Goal: Task Accomplishment & Management: Contribute content

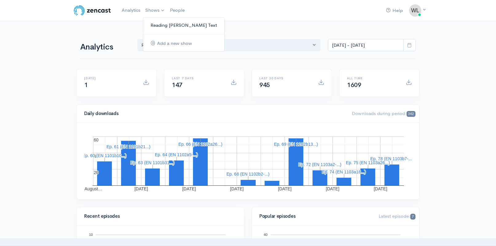
click at [158, 23] on link "Reading [PERSON_NAME] Text" at bounding box center [183, 25] width 81 height 11
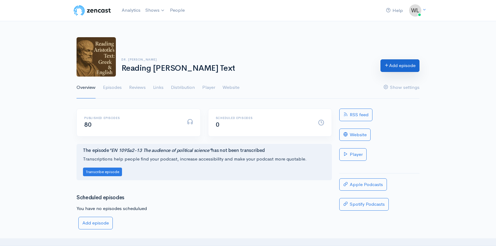
click at [392, 65] on link "Add episode" at bounding box center [399, 65] width 39 height 13
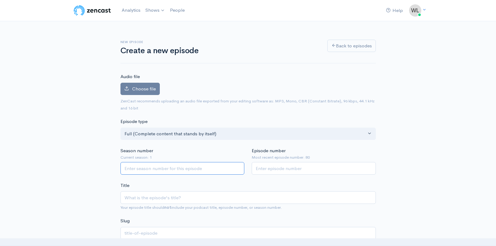
click at [189, 169] on input "Season number" at bounding box center [182, 168] width 124 height 13
type input "1"
click at [297, 171] on input "Episode number" at bounding box center [314, 168] width 124 height 13
type input "81"
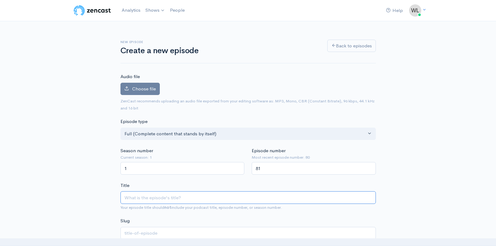
click at [257, 199] on input "Title" at bounding box center [247, 197] width 255 height 13
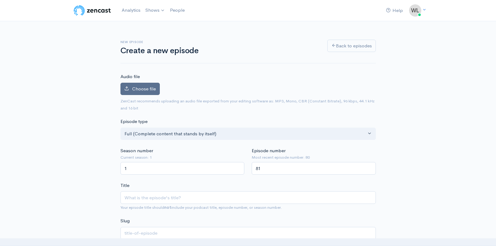
click at [140, 90] on span "Choose file" at bounding box center [144, 89] width 24 height 6
click at [0, 0] on input "Choose file" at bounding box center [0, 0] width 0 height 0
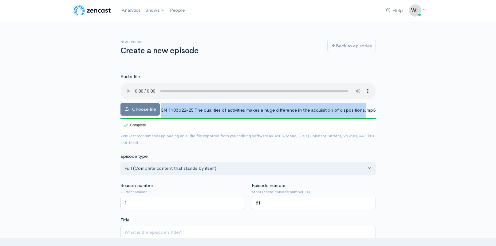
drag, startPoint x: 161, startPoint y: 103, endPoint x: 147, endPoint y: 112, distance: 17.6
click at [161, 112] on span "EN 1103b22-25 The qualities of activities makes a huge difference in the acquis…" at bounding box center [268, 110] width 215 height 6
copy div "EN 1103b22-25 The qualities of activities makes a huge difference in the acquis…"
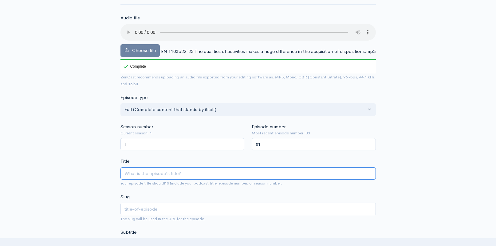
click at [201, 174] on input "Title" at bounding box center [247, 173] width 255 height 13
paste input "EN 1103b22-25 The qualities of activities makes a huge difference in the acquis…"
type input "EN 1103b22-25 The qualities of activities makes a huge difference in the acquis…"
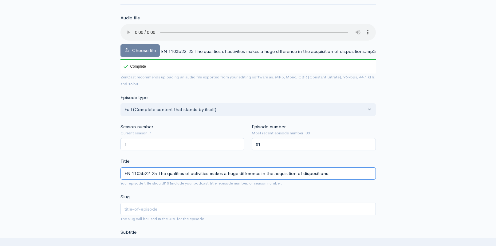
type input "en-1103b22-25-the-qualities-of-activities-makes-a-huge-difference-in-the-acquis…"
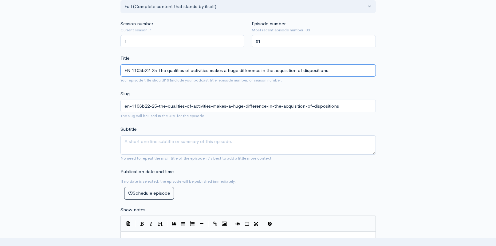
scroll to position [181, 0]
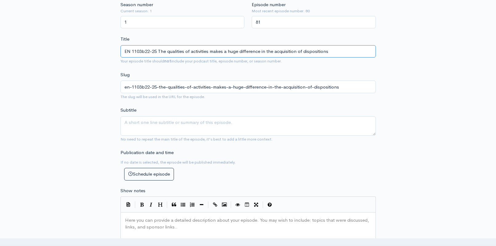
type input "EN 1103b22-25 The qualities of activities makes a huge difference in the acquis…"
click at [274, 123] on textarea "Subtitle" at bounding box center [247, 125] width 255 height 19
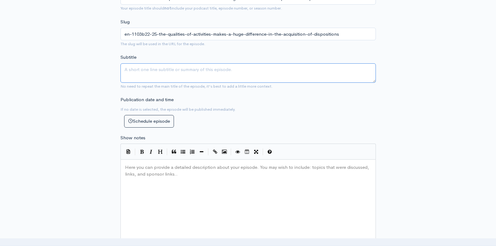
scroll to position [301, 0]
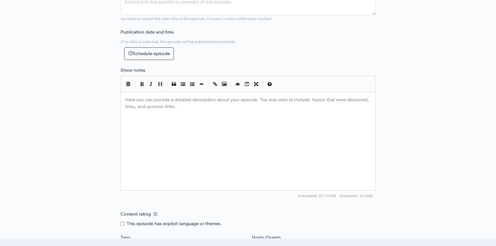
click at [206, 132] on div "Here you can provide a detailed description about your episode. You may wish to…" at bounding box center [256, 149] width 264 height 108
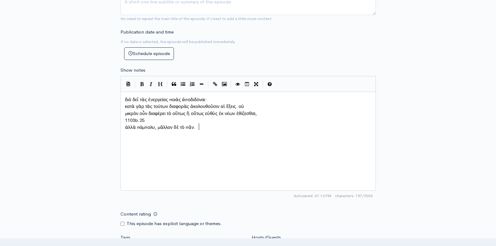
click at [124, 109] on pre "κατὰ γὰρ τὰς τούτων διαφορὰς ἀκολουθοῦσιν αἱ ἕξεις. οὐ" at bounding box center [248, 106] width 249 height 7
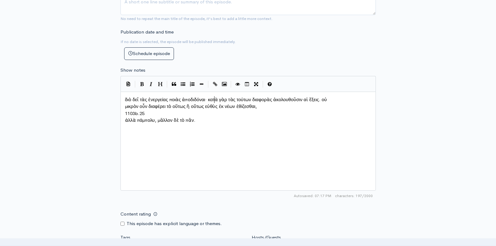
scroll to position [3, 1]
type textarea "1103b.25"
drag, startPoint x: 138, startPoint y: 115, endPoint x: 109, endPoint y: 114, distance: 29.2
click at [124, 117] on pre "ἀλλὰ πάμπολυ, μᾶλλον δὲ τὸ πᾶν." at bounding box center [248, 113] width 249 height 7
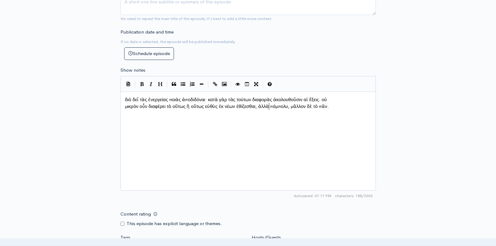
click at [124, 110] on pre "μικρὸν οὖν διαφέρει τὸ οὕτως ἢ οὕτως εὐθὺς ἐκ νέων ἐθίζεσθαι, ἀλλὰ πάμπολυ, μᾶλ…" at bounding box center [248, 106] width 249 height 7
click at [213, 137] on div "x διὸ δεῖ τὰς ἐνεργείας ποιὰς ἀποδιδόναι· κατὰ γὰρ τὰς τούτων διαφορὰς ἀκολουθο…" at bounding box center [256, 149] width 264 height 108
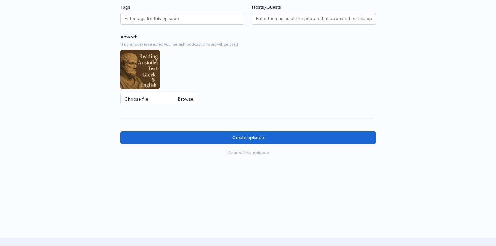
scroll to position [536, 0]
click at [213, 137] on input "Create episode" at bounding box center [247, 137] width 255 height 13
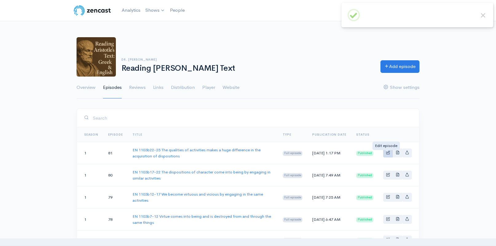
click at [387, 154] on span "Basic example" at bounding box center [388, 152] width 4 height 4
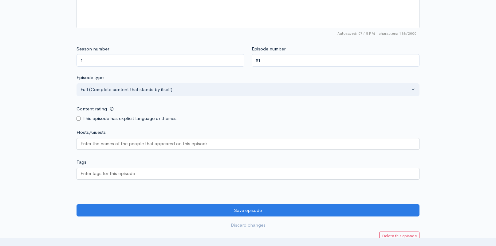
scroll to position [493, 0]
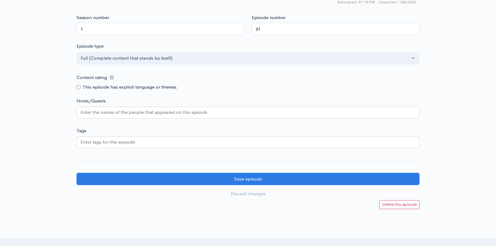
click at [105, 111] on input "Hosts/Guests" at bounding box center [144, 112] width 127 height 7
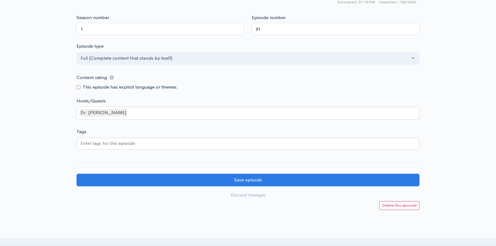
click at [217, 84] on div "This episode has explicit language or themes." at bounding box center [248, 87] width 343 height 7
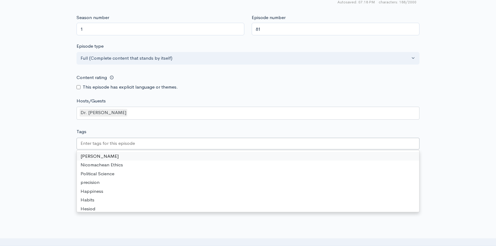
click at [162, 141] on div at bounding box center [248, 144] width 343 height 12
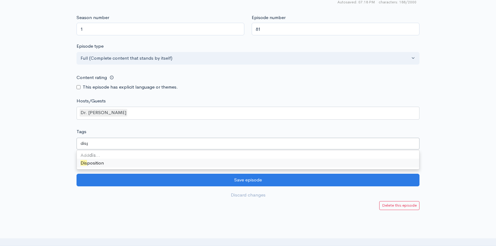
type input "dispo"
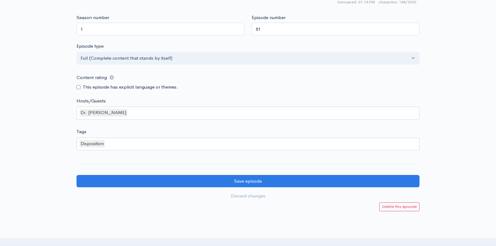
click at [182, 141] on div "Disposition" at bounding box center [248, 144] width 343 height 13
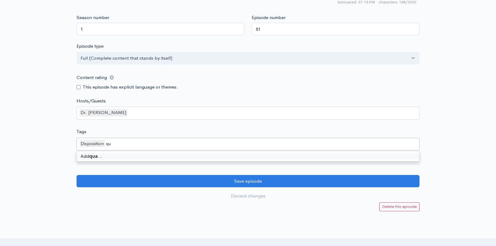
type input "q"
type input "Qualities"
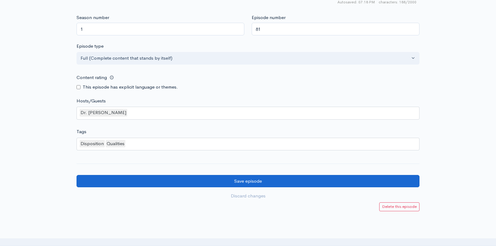
click at [170, 179] on input "Save episode" at bounding box center [248, 181] width 343 height 13
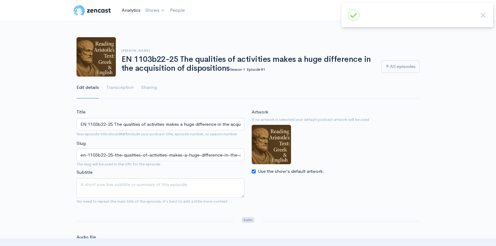
click at [130, 11] on link "Analytics" at bounding box center [131, 10] width 24 height 13
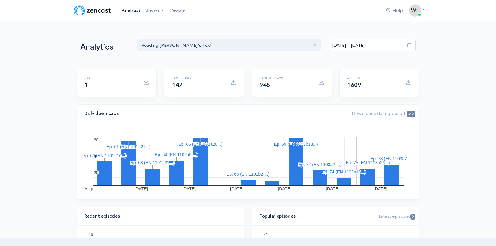
click at [128, 9] on link "Analytics" at bounding box center [131, 10] width 24 height 13
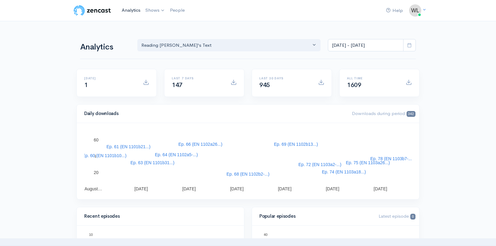
scroll to position [2, 0]
